Goal: Find specific fact: Find specific fact

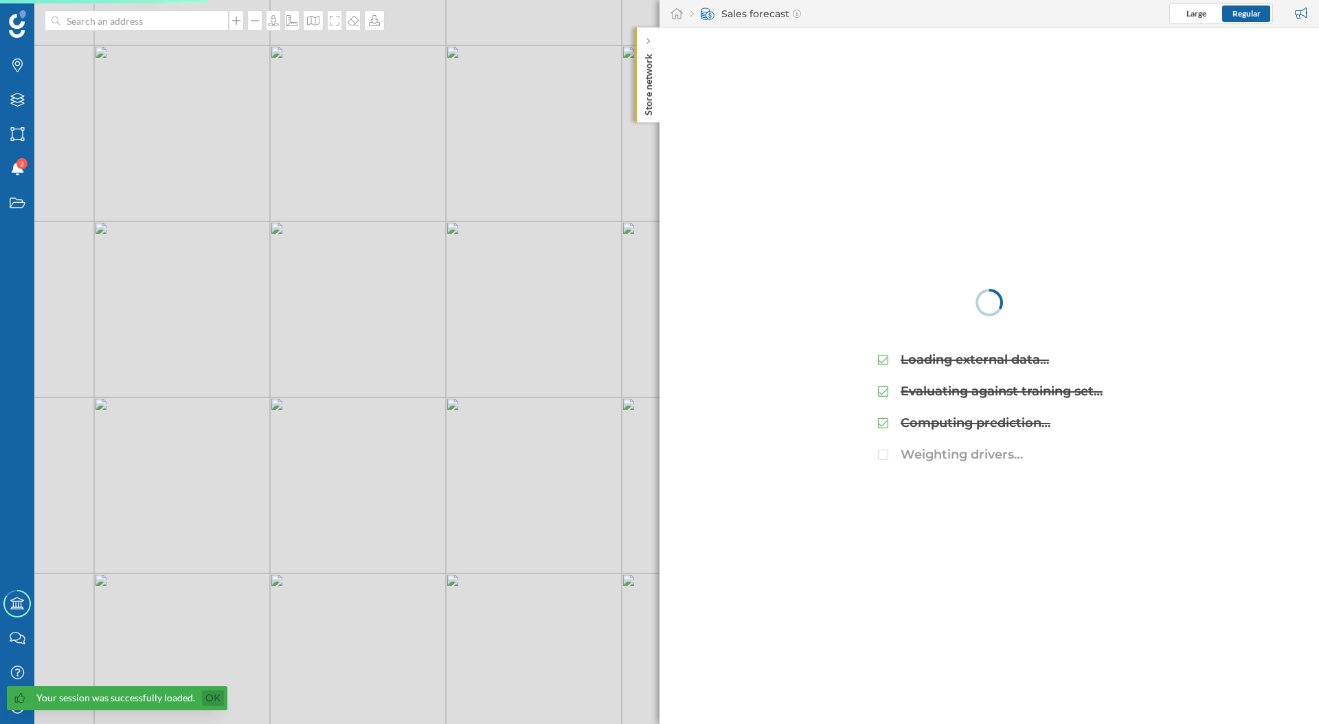
click at [208, 697] on link "Ok" at bounding box center [213, 698] width 22 height 16
click at [5, 709] on div "My Profile" at bounding box center [17, 706] width 34 height 34
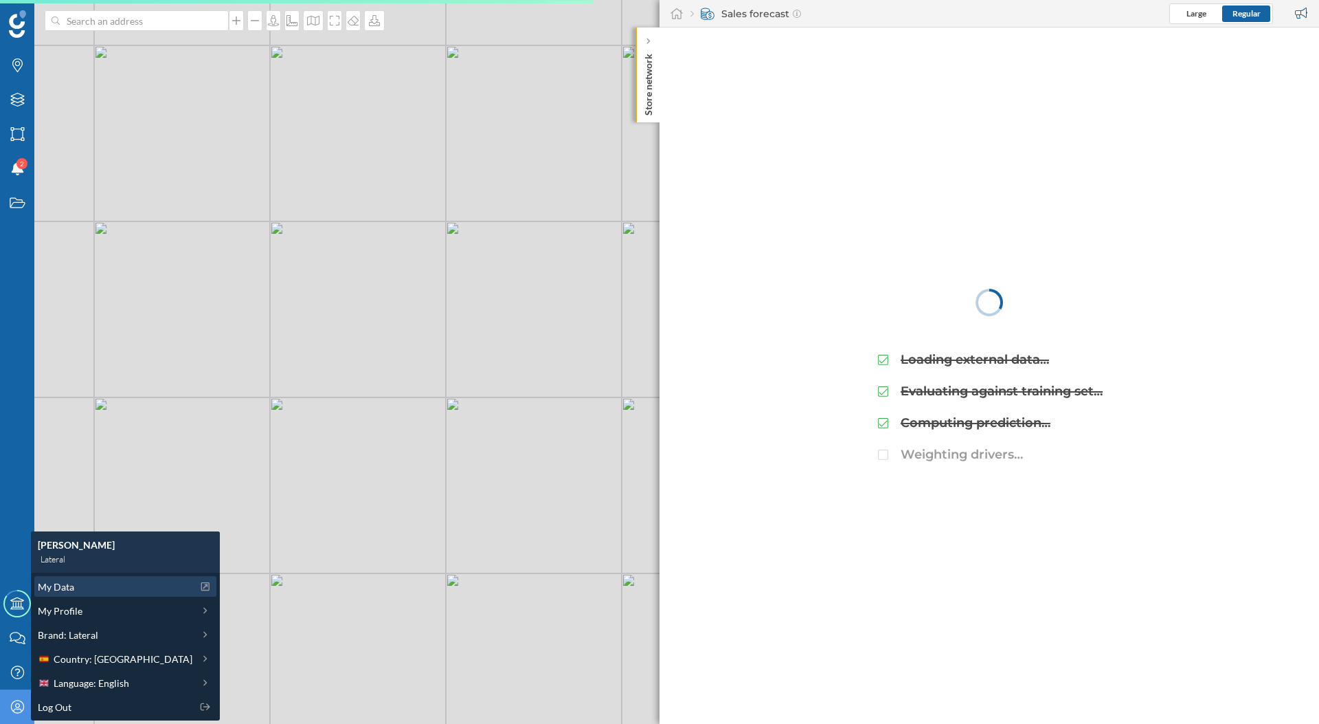
click at [95, 587] on div "My Data" at bounding box center [115, 586] width 155 height 14
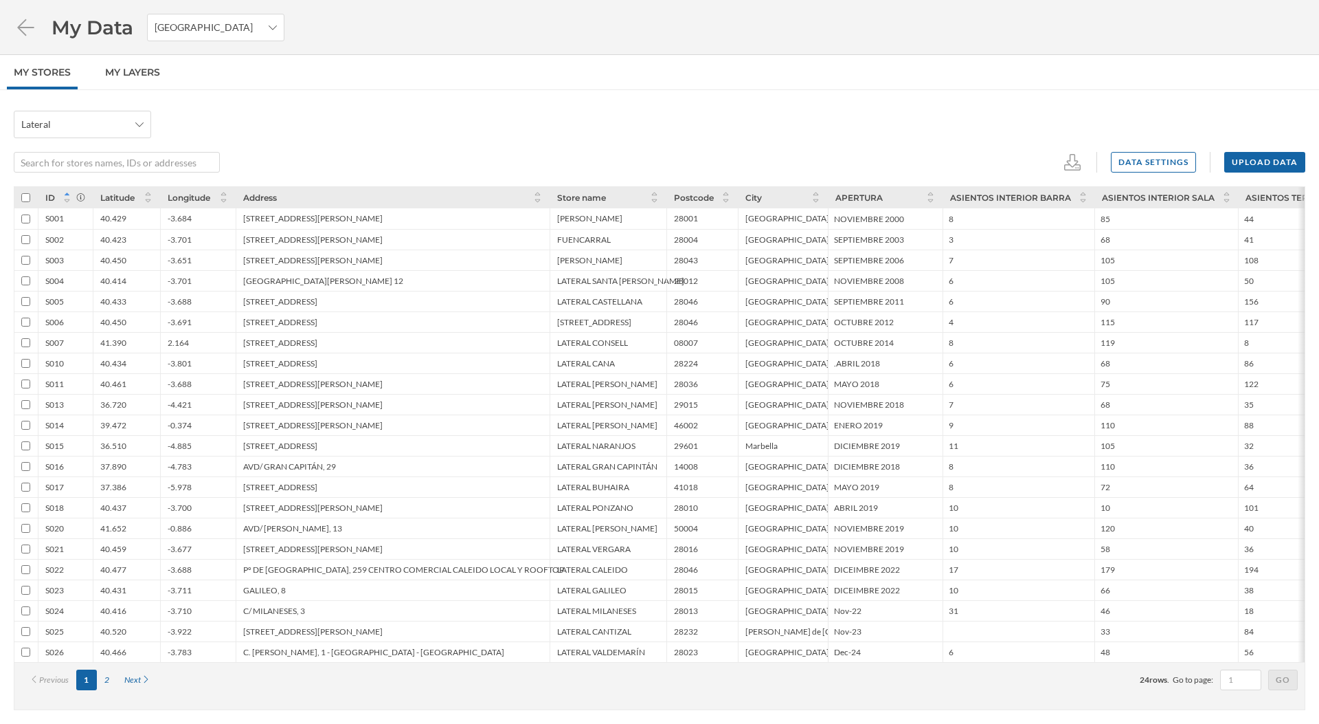
click at [525, 107] on div "Lateral Data settings Upload data ID Latitude Longitude Address Store name Post…" at bounding box center [659, 407] width 1319 height 634
drag, startPoint x: 101, startPoint y: 646, endPoint x: 207, endPoint y: 657, distance: 106.4
click at [207, 657] on div "S026 40.466 -3.783 [STREET_ADDRESS][PERSON_NAME] LATERAL VALDEMARÍN 28023 [GEOG…" at bounding box center [1155, 651] width 2282 height 21
copy div "40.466 -3.783"
click at [492, 136] on div "Lateral" at bounding box center [660, 124] width 1292 height 27
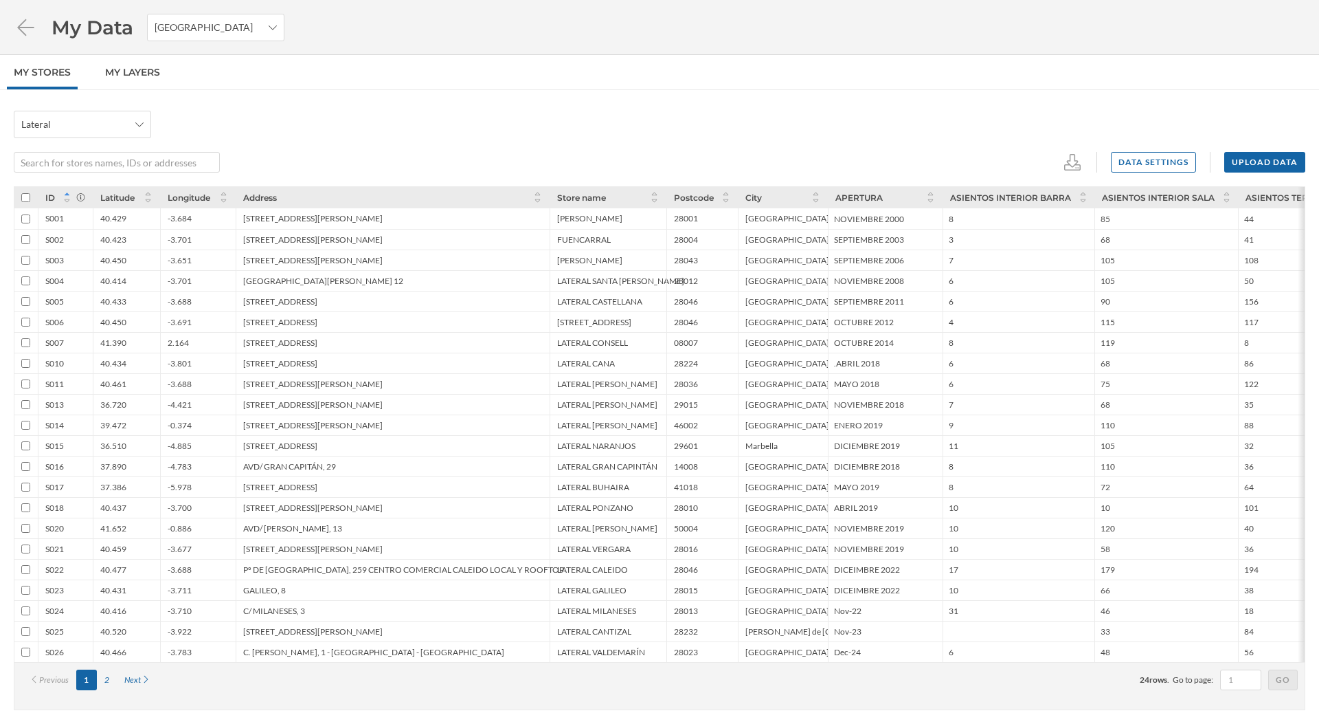
click at [205, 114] on div "Lateral" at bounding box center [660, 124] width 1292 height 27
click at [309, 139] on div "Lateral Data settings Upload data" at bounding box center [660, 142] width 1292 height 62
drag, startPoint x: 100, startPoint y: 649, endPoint x: 198, endPoint y: 650, distance: 97.6
click at [198, 650] on div "S026 40.466 -3.783 [STREET_ADDRESS][PERSON_NAME] LATERAL VALDEMARÍN 28023 [GEOG…" at bounding box center [1155, 651] width 2282 height 21
copy div "40.466 -3.783"
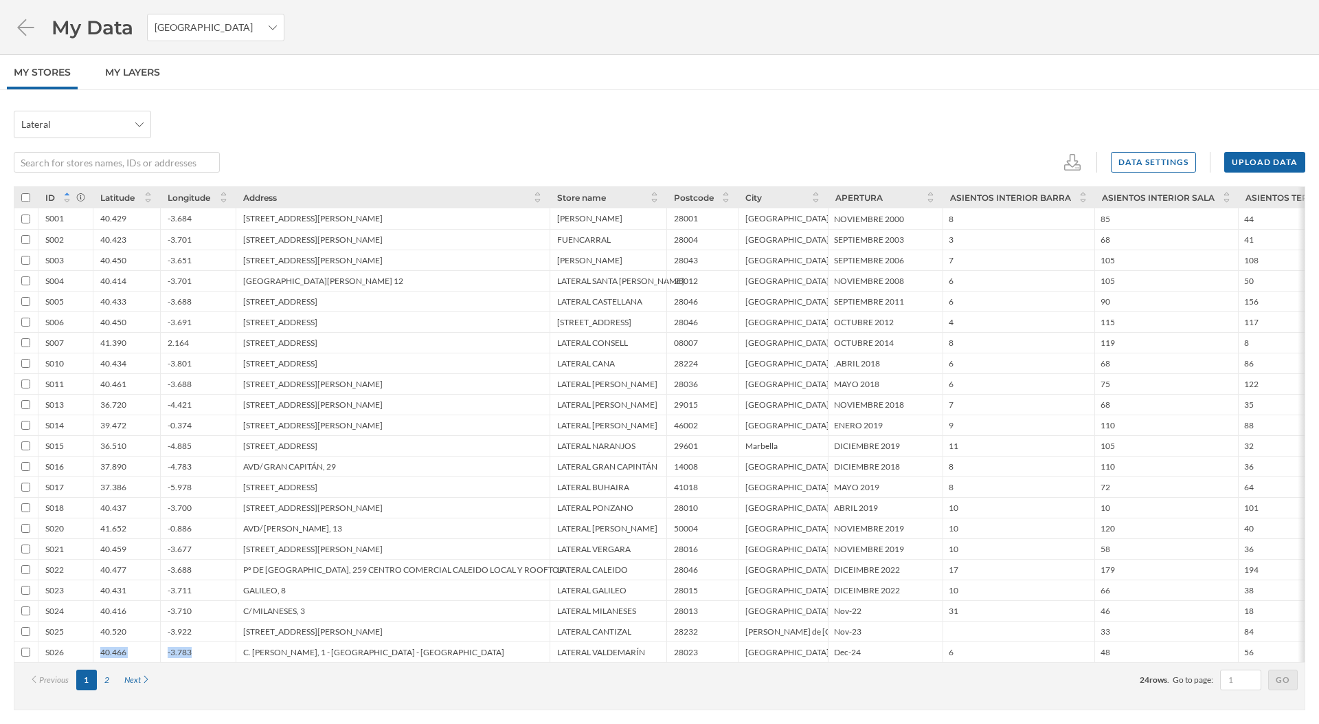
click at [166, 651] on div "-3.783" at bounding box center [198, 651] width 76 height 21
drag, startPoint x: 195, startPoint y: 651, endPoint x: 94, endPoint y: 647, distance: 101.1
click at [94, 647] on div "S026 40.466 -3.783 [STREET_ADDRESS][PERSON_NAME] LATERAL VALDEMARÍN 28023 [GEOG…" at bounding box center [1155, 651] width 2282 height 21
copy div "40.466 -3.783"
